Goal: Browse casually

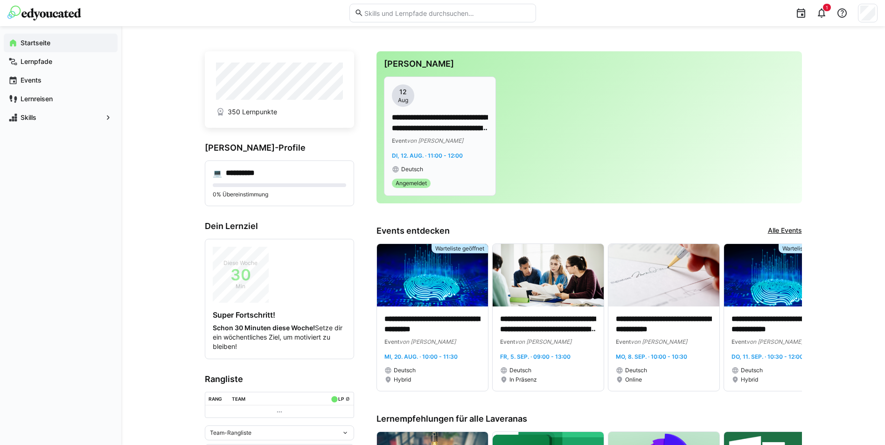
click at [442, 141] on span "von [PERSON_NAME]" at bounding box center [435, 140] width 56 height 7
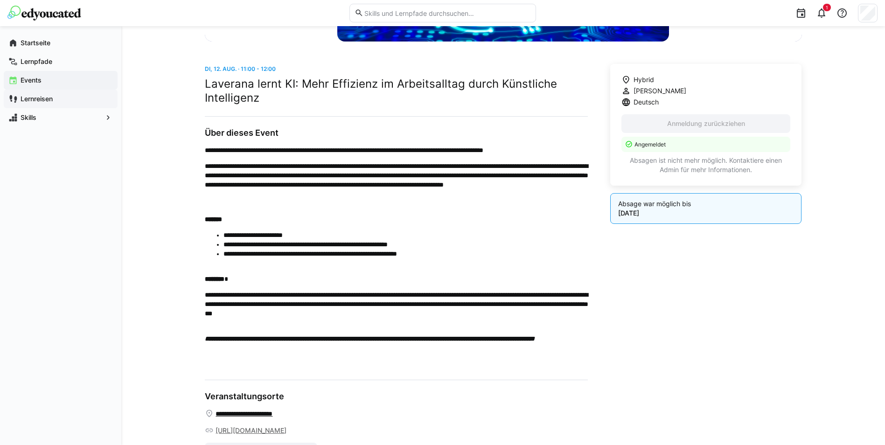
scroll to position [233, 0]
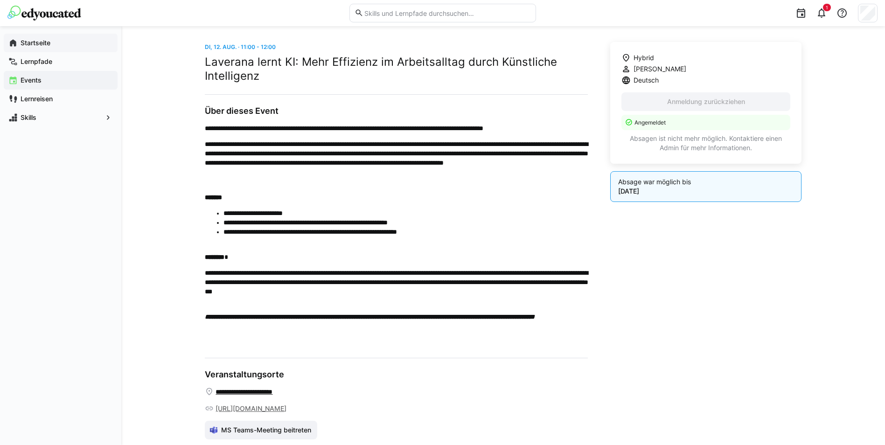
click at [61, 39] on span "Startseite" at bounding box center [66, 42] width 94 height 9
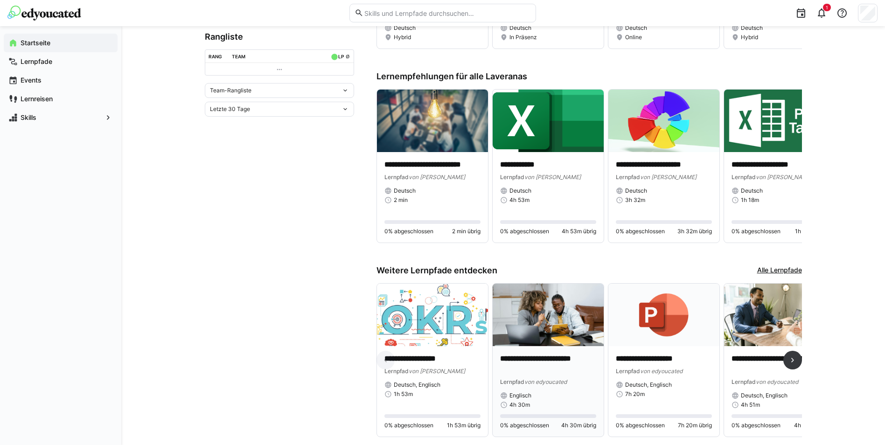
scroll to position [369, 0]
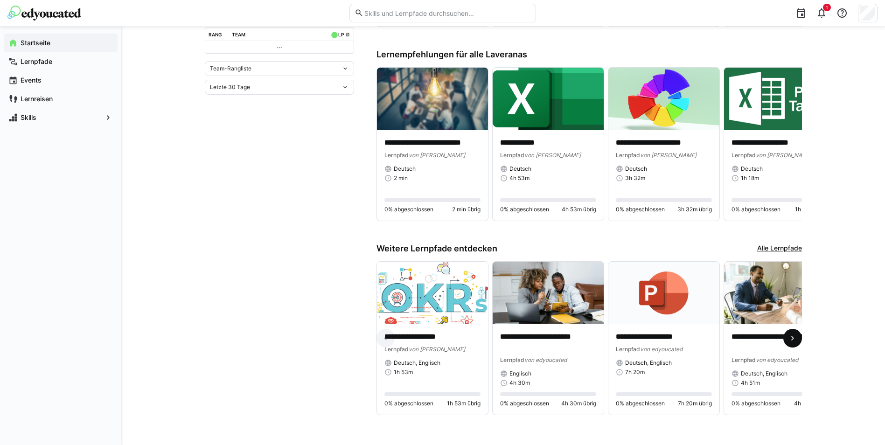
click at [789, 333] on eds-icon at bounding box center [792, 337] width 9 height 9
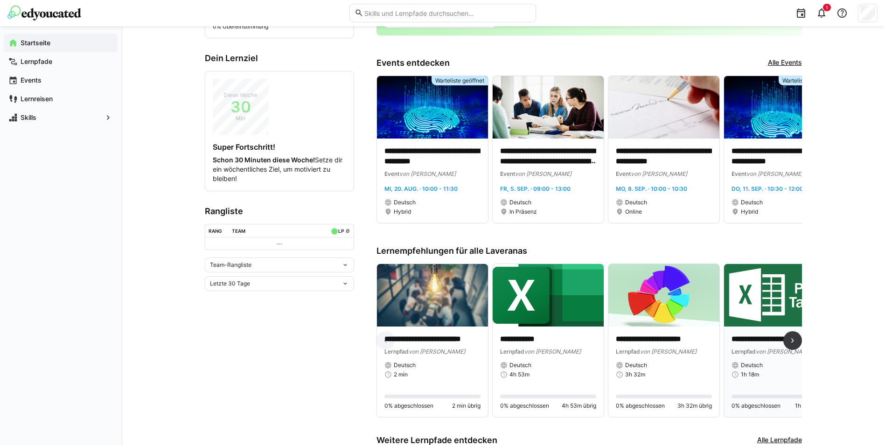
scroll to position [182, 0]
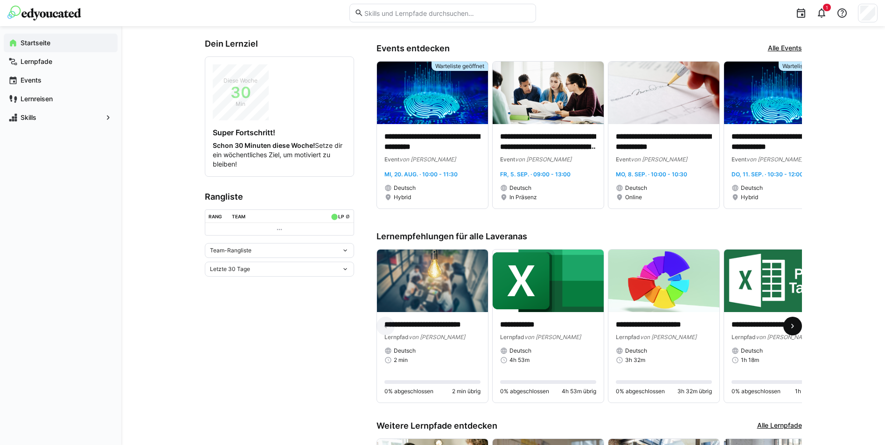
click at [792, 325] on eds-icon at bounding box center [792, 325] width 9 height 9
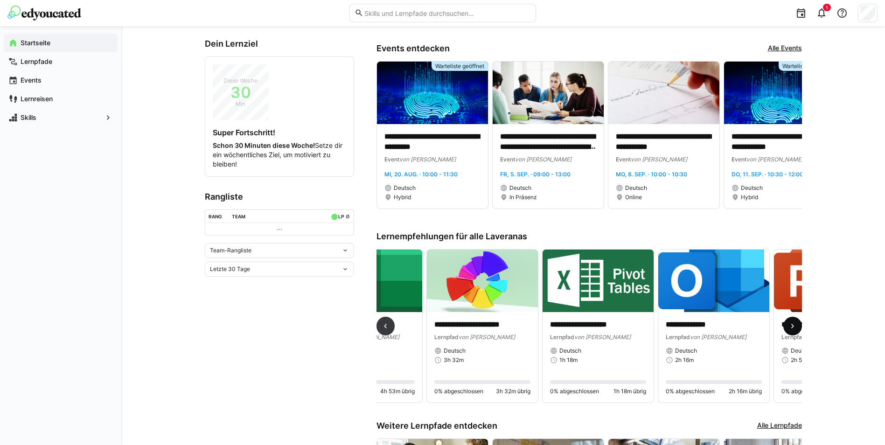
scroll to position [0, 347]
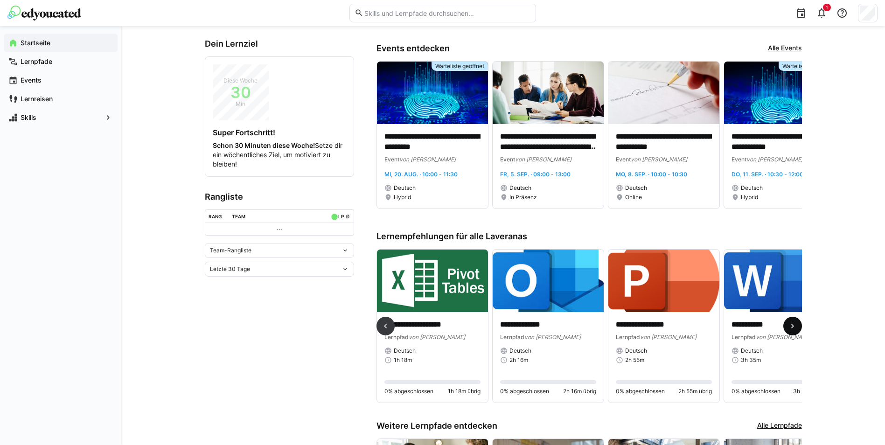
click at [790, 326] on eds-icon at bounding box center [792, 325] width 9 height 9
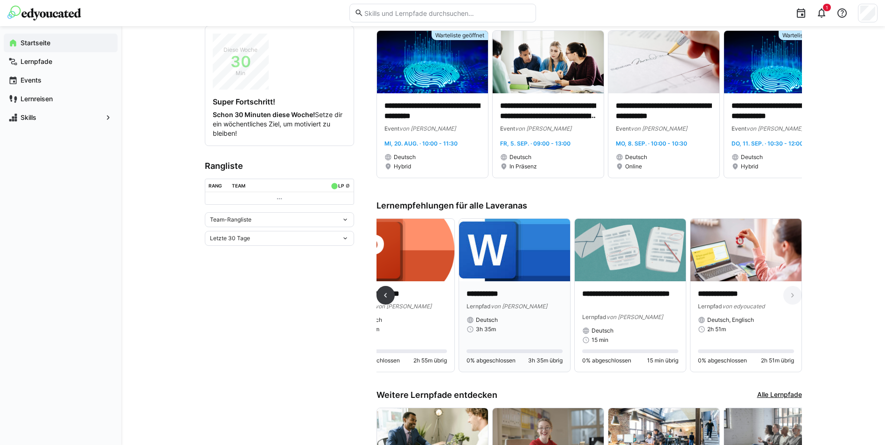
scroll to position [229, 0]
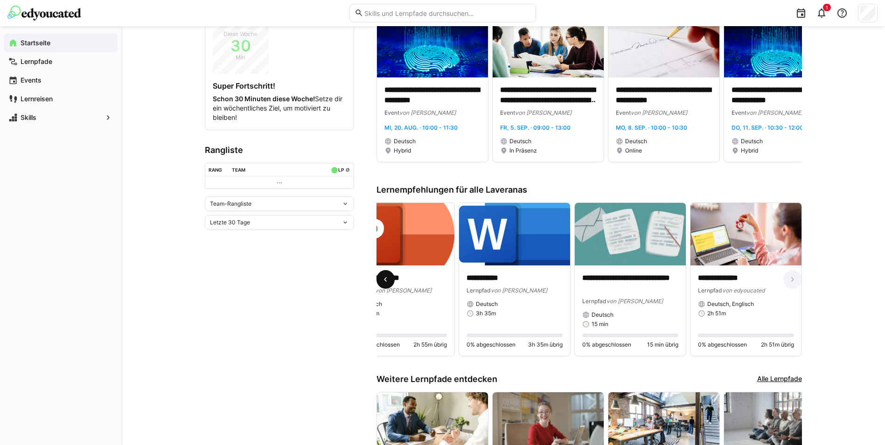
click at [387, 282] on eds-icon at bounding box center [385, 279] width 9 height 9
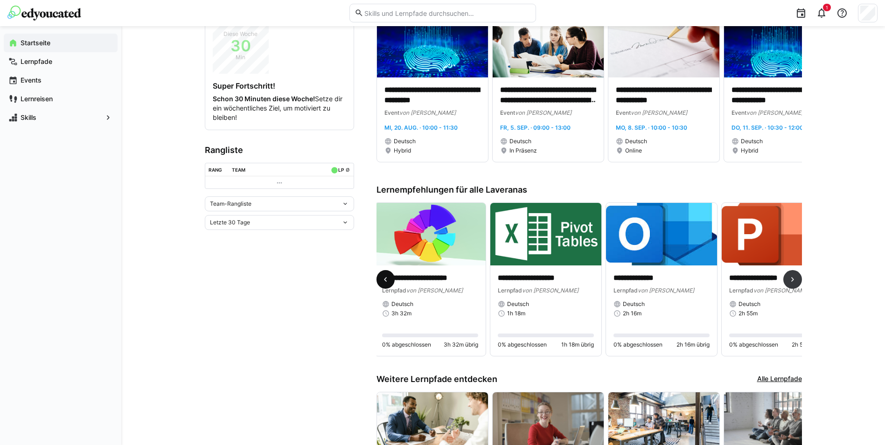
click at [387, 282] on eds-icon at bounding box center [385, 279] width 9 height 9
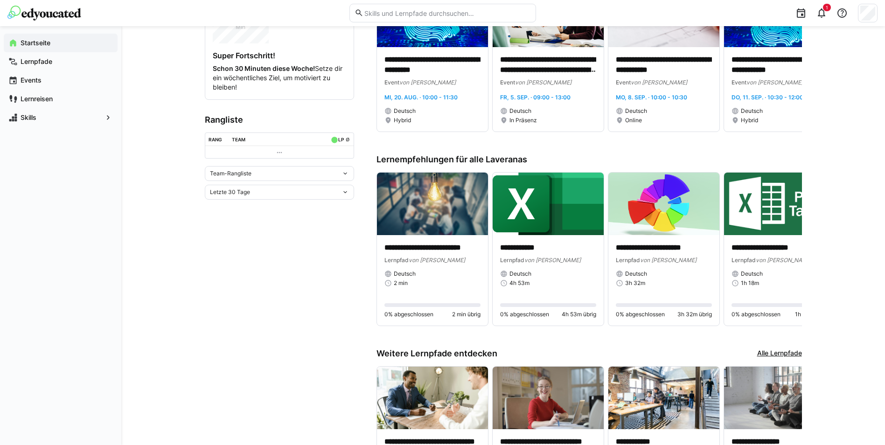
scroll to position [276, 0]
